Goal: Find specific page/section: Find specific page/section

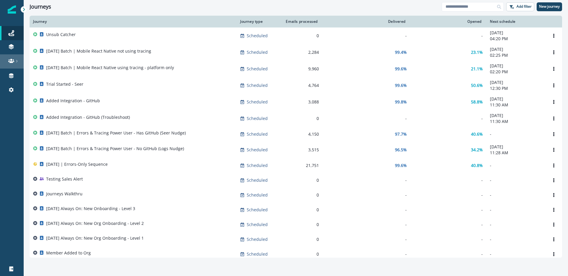
click at [7, 63] on div at bounding box center [11, 61] width 19 height 6
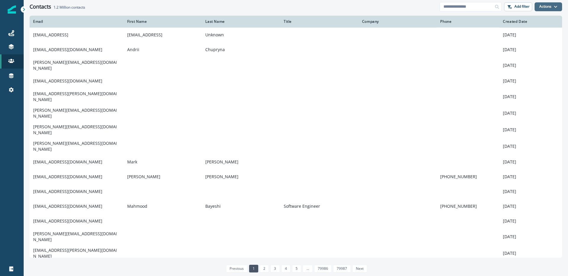
click at [553, 4] on button "Actions" at bounding box center [549, 6] width 28 height 9
click at [489, 13] on div "Clear" at bounding box center [296, 14] width 544 height 2
click at [527, 9] on button "Add filter" at bounding box center [518, 6] width 28 height 9
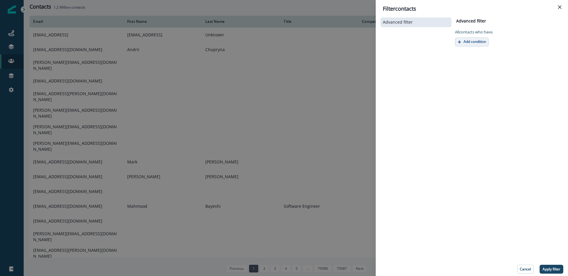
click at [474, 43] on p "Add condition" at bounding box center [475, 42] width 22 height 4
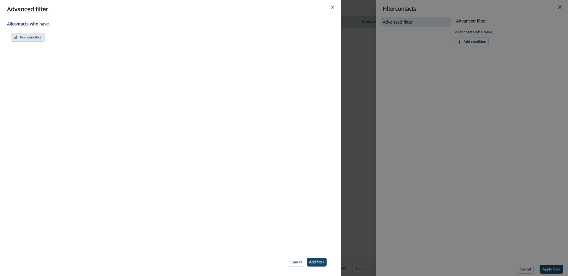
click at [33, 36] on button "Add condition" at bounding box center [28, 37] width 34 height 9
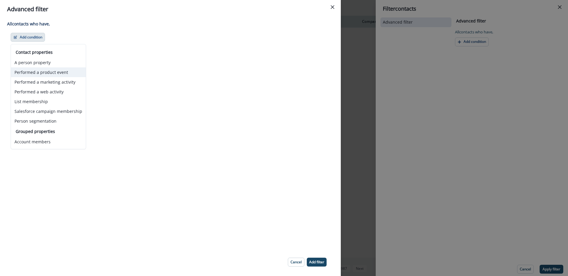
click at [61, 70] on button "Performed a product event" at bounding box center [48, 72] width 75 height 10
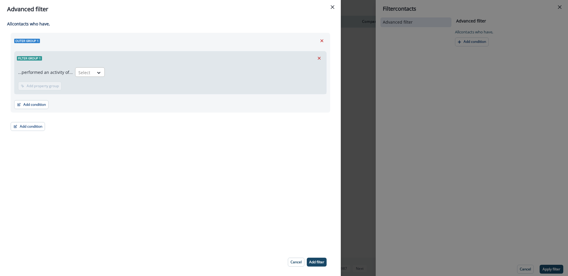
click at [94, 68] on div at bounding box center [99, 73] width 11 height 10
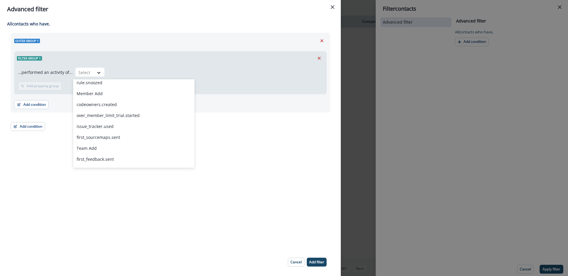
scroll to position [494, 0]
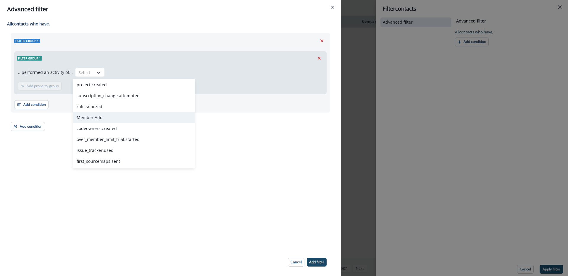
click at [213, 163] on div "All contact s who have, Outer group 1 Filter group 1 ...performed an activity o…" at bounding box center [170, 133] width 341 height 230
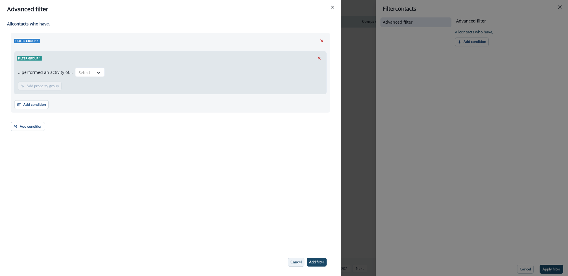
click at [297, 262] on p "Cancel" at bounding box center [296, 262] width 11 height 4
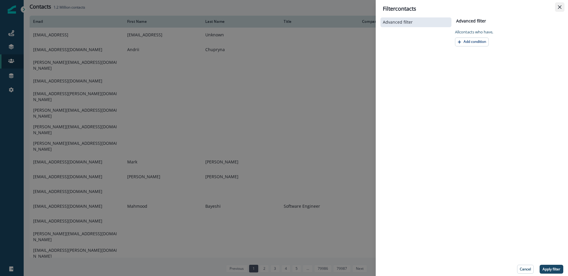
click at [562, 10] on button "Close" at bounding box center [559, 6] width 9 height 9
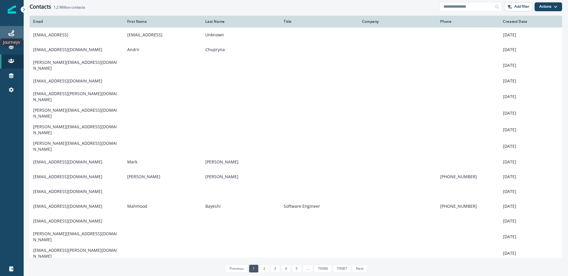
click at [13, 35] on icon at bounding box center [11, 33] width 6 height 6
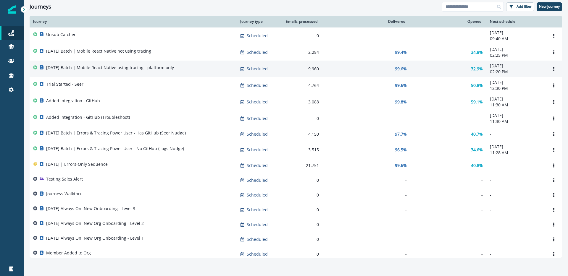
click at [168, 68] on p "[DATE] Batch | Mobile React Native using tracing - platform only" at bounding box center [110, 68] width 128 height 6
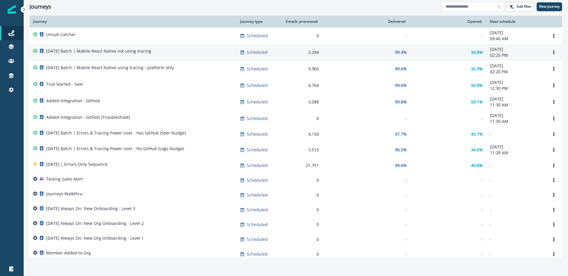
click at [134, 57] on td "[DATE] Batch | Mobile React Native not using tracing" at bounding box center [133, 52] width 207 height 17
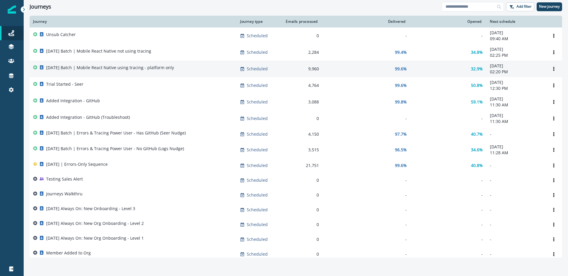
click at [150, 71] on p "[DATE] Batch | Mobile React Native using tracing - platform only" at bounding box center [110, 68] width 128 height 6
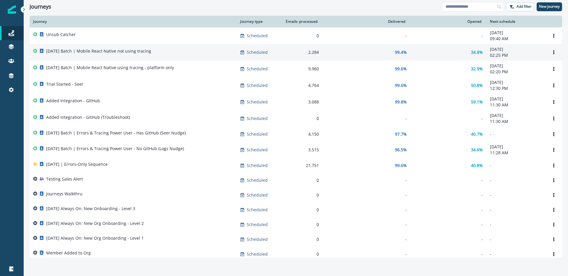
click at [138, 51] on p "[DATE] Batch | Mobile React Native not using tracing" at bounding box center [98, 51] width 105 height 6
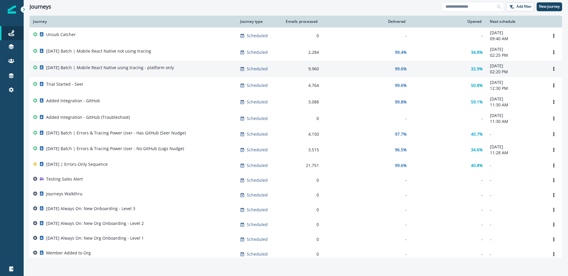
click at [96, 67] on p "[DATE] Batch | Mobile React Native using tracing - platform only" at bounding box center [110, 68] width 128 height 6
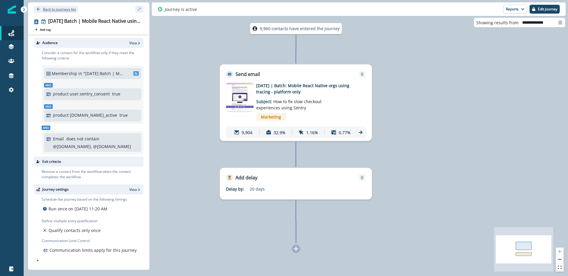
click at [58, 10] on p "Back to journeys list" at bounding box center [59, 9] width 33 height 5
